Goal: Information Seeking & Learning: Understand process/instructions

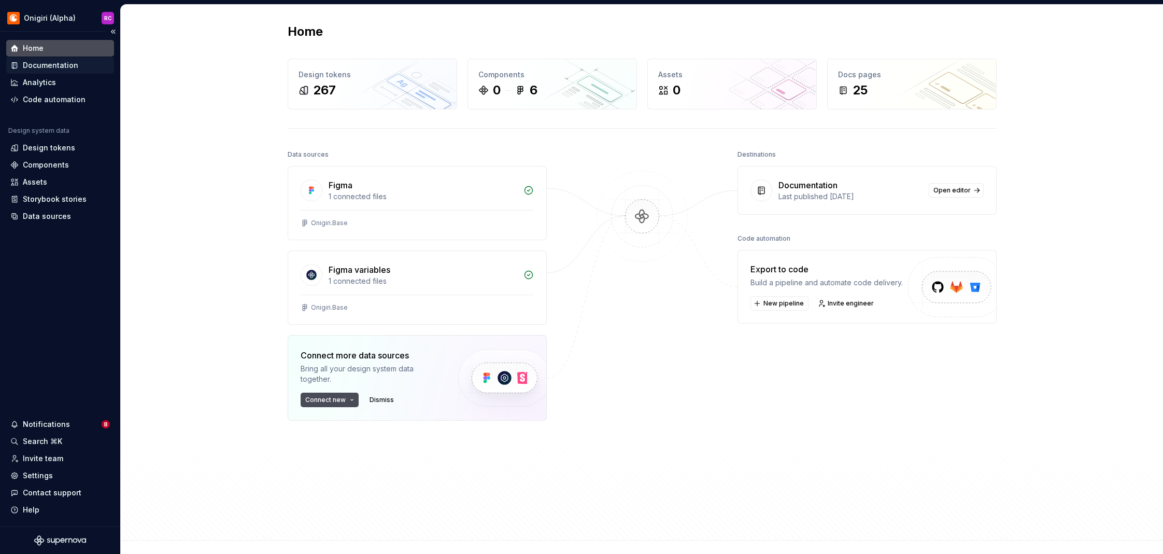
click at [39, 64] on div "Documentation" at bounding box center [50, 65] width 55 height 10
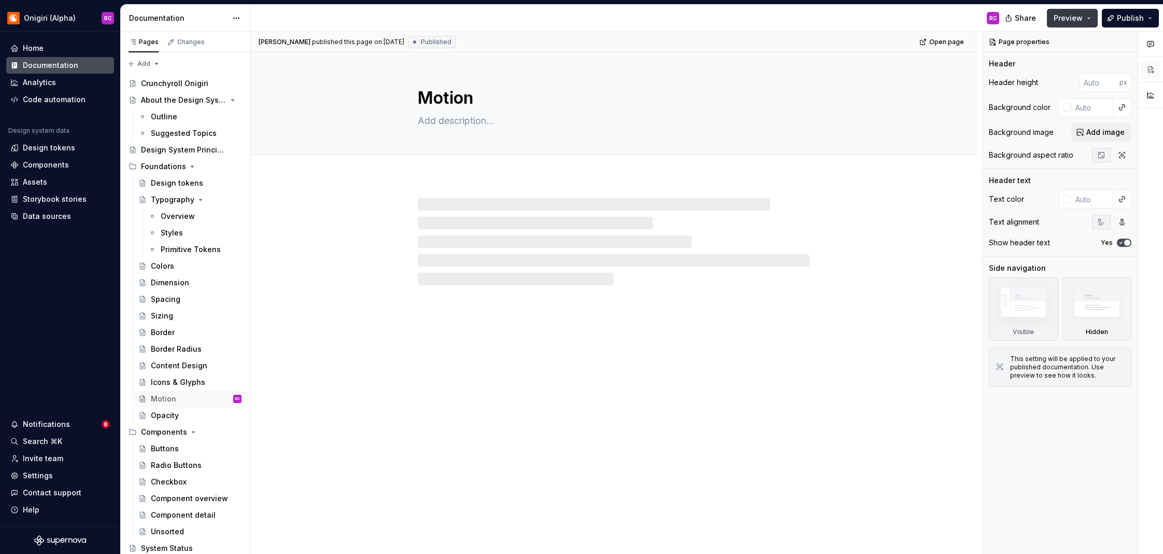
click at [1074, 18] on span "Preview" at bounding box center [1068, 18] width 29 height 10
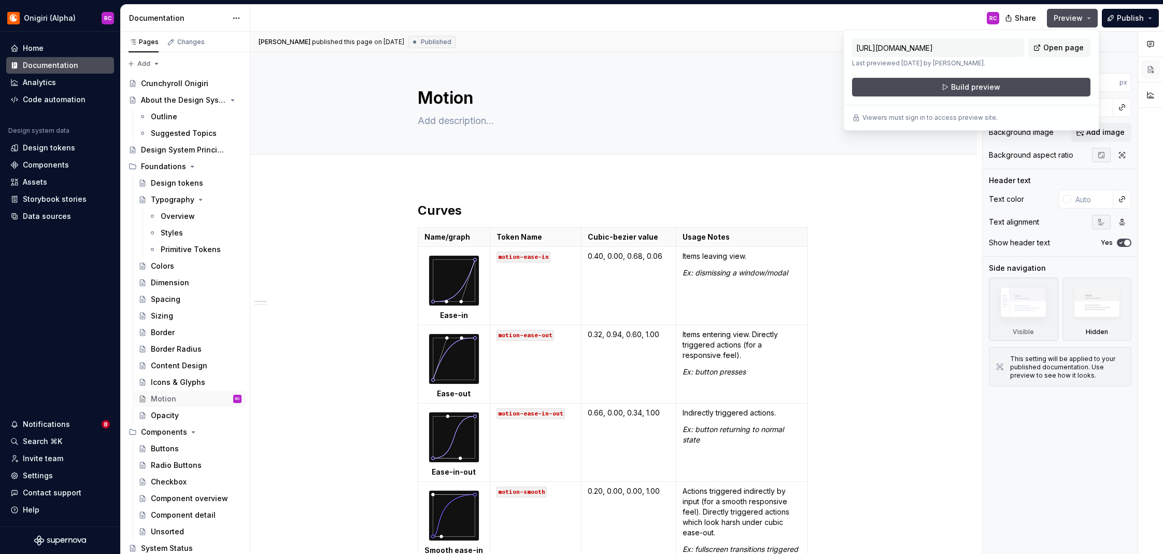
drag, startPoint x: 1022, startPoint y: 90, endPoint x: 1050, endPoint y: 59, distance: 41.8
click at [1049, 69] on div "https://dramatic-gopher-harlequin.supernova-docs.io/latest/foundations/motion-A…" at bounding box center [971, 67] width 238 height 58
click at [1052, 50] on span "Open page" at bounding box center [1063, 48] width 40 height 10
type textarea "*"
